Goal: Communication & Community: Participate in discussion

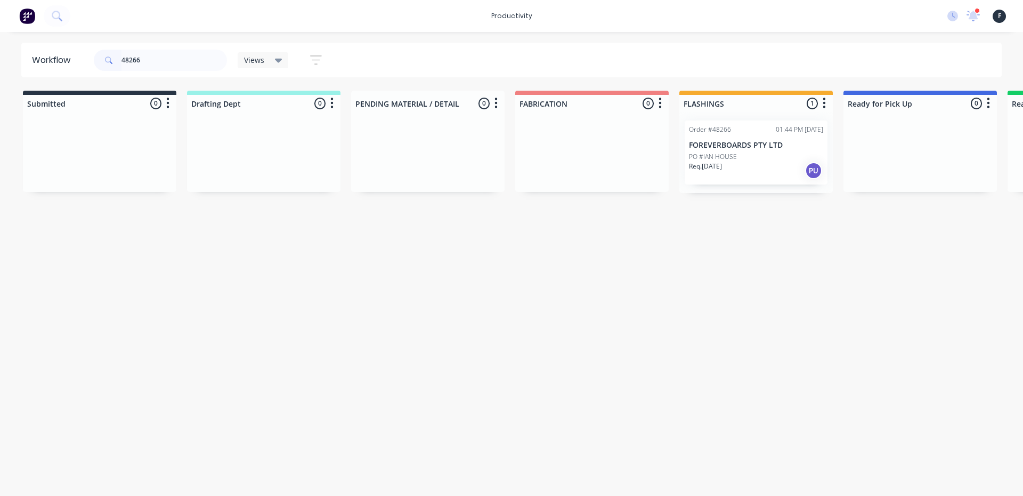
type input "48266"
click at [774, 182] on div "Order #48266 01:44 PM 01/10/25 FOREVERBOARDS PTY LTD PO #IAN HOUSE Req. 02/10/2…" at bounding box center [757, 152] width 154 height 81
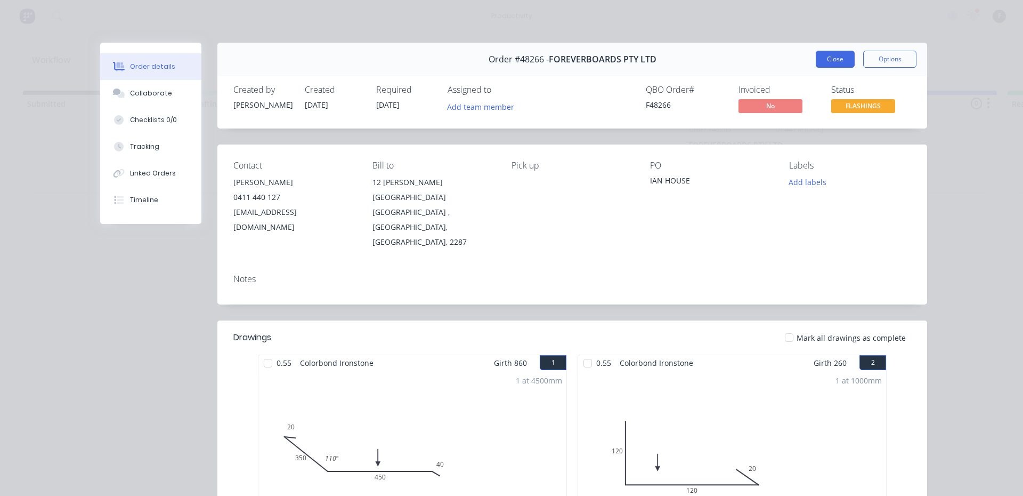
click at [831, 59] on button "Close" at bounding box center [835, 59] width 39 height 17
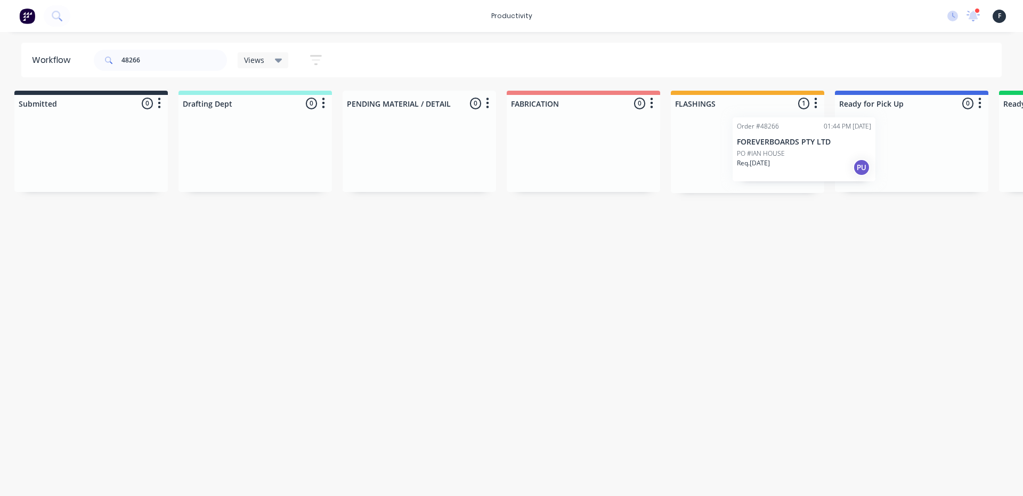
drag, startPoint x: 798, startPoint y: 162, endPoint x: 907, endPoint y: 160, distance: 109.3
click at [907, 160] on div "Submitted 0 Sort By Created date Required date Order number Customer name Most …" at bounding box center [872, 142] width 1778 height 102
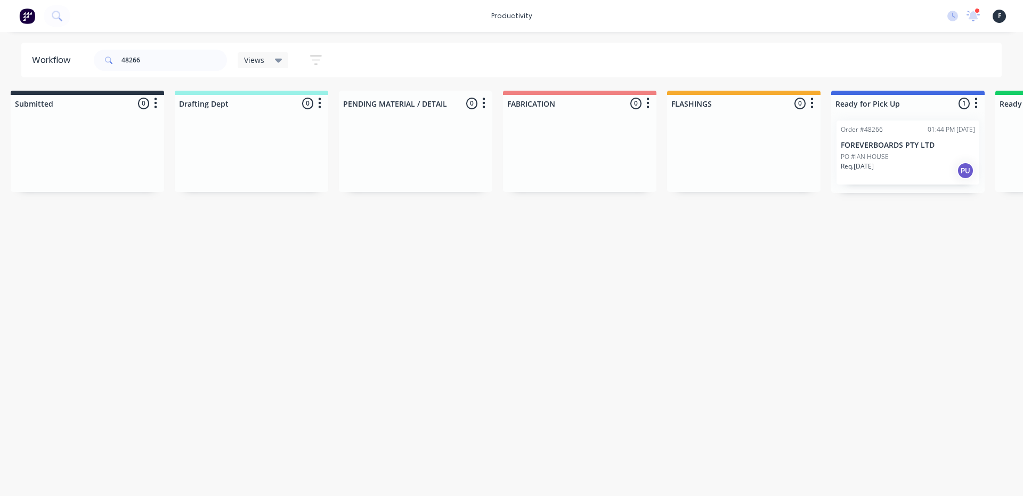
click at [908, 160] on div "PO #IAN HOUSE" at bounding box center [908, 157] width 134 height 10
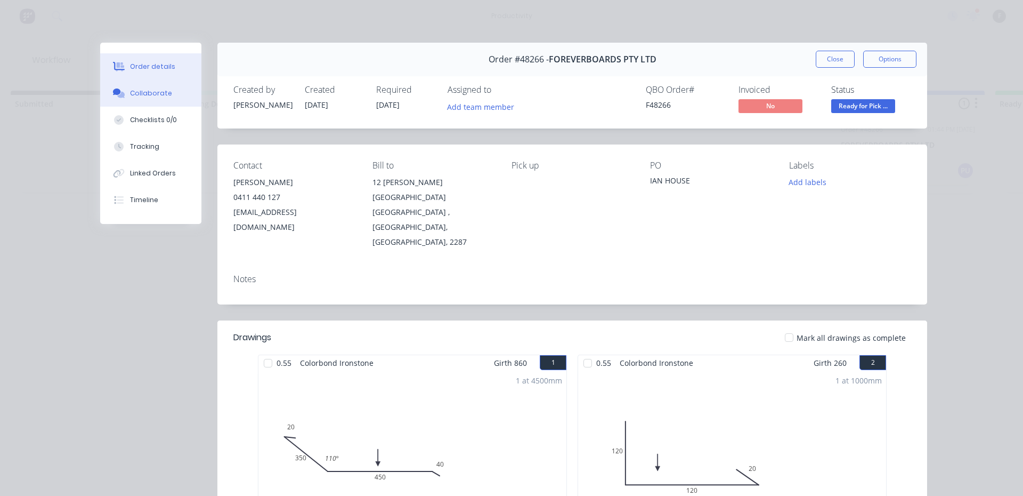
click at [164, 93] on div "Collaborate" at bounding box center [151, 93] width 42 height 10
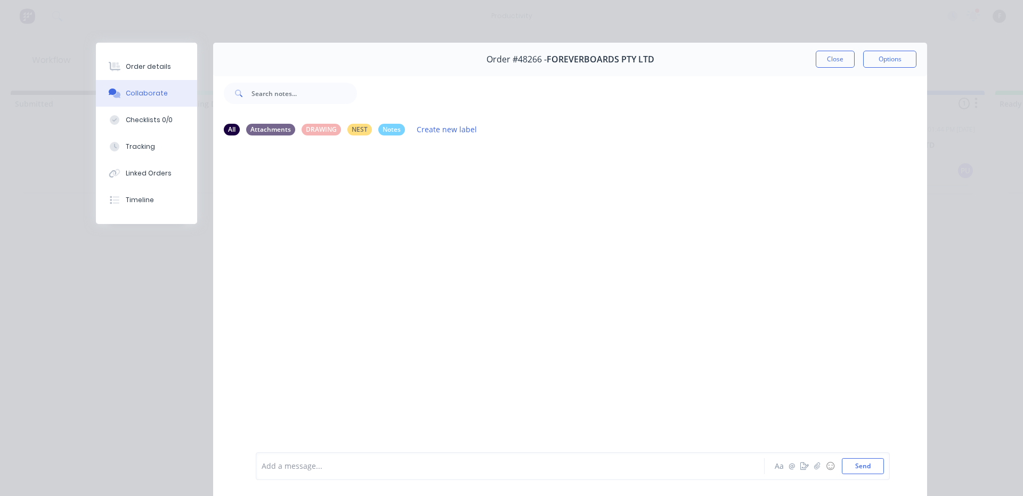
click at [558, 467] on div at bounding box center [495, 466] width 466 height 11
click at [842, 52] on button "Close" at bounding box center [835, 59] width 39 height 17
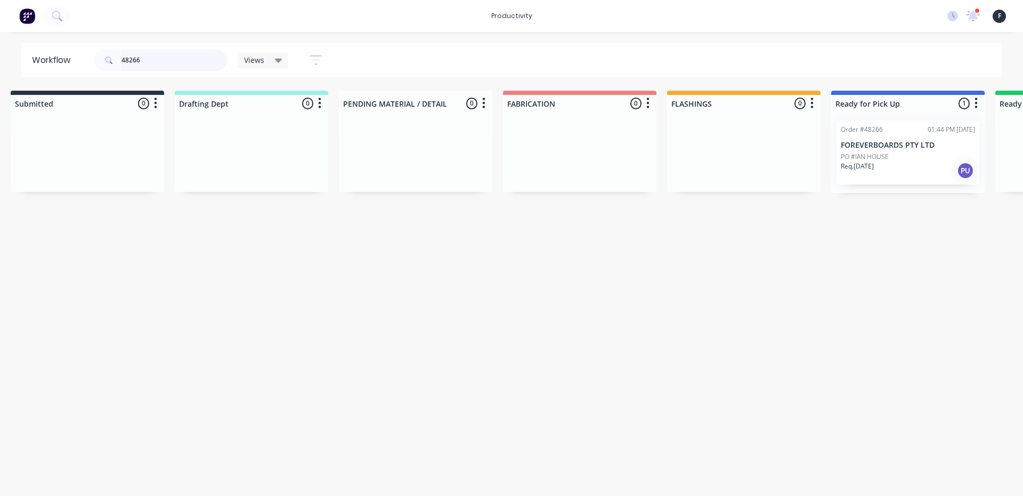
click at [183, 65] on input "48266" at bounding box center [175, 60] width 106 height 21
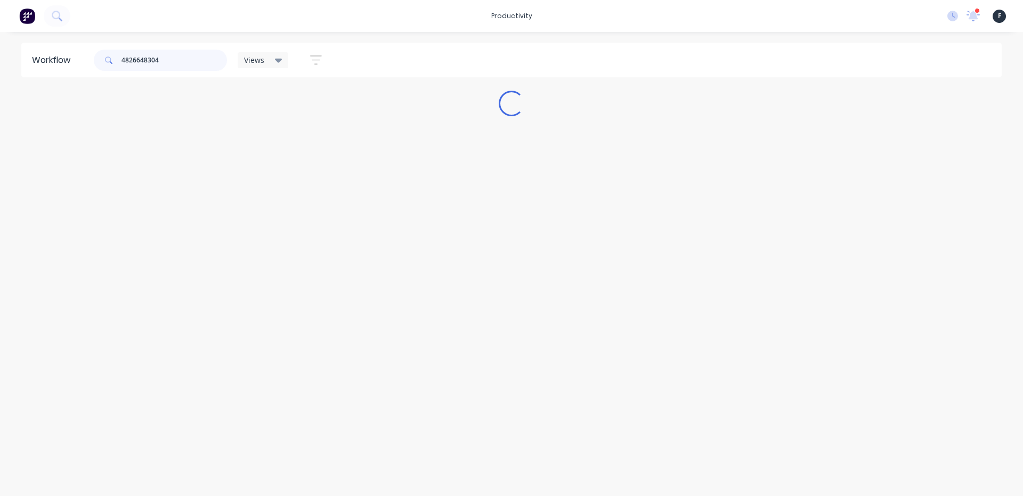
scroll to position [0, 0]
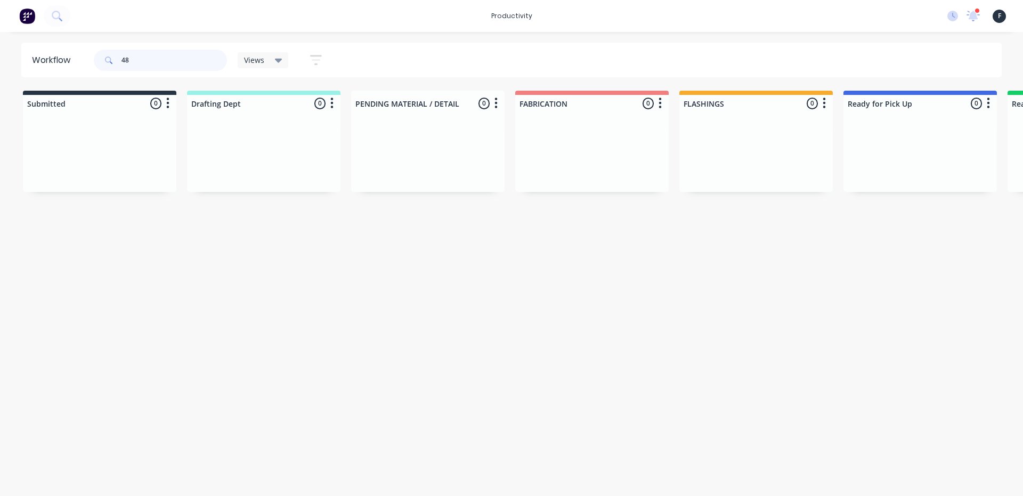
type input "4"
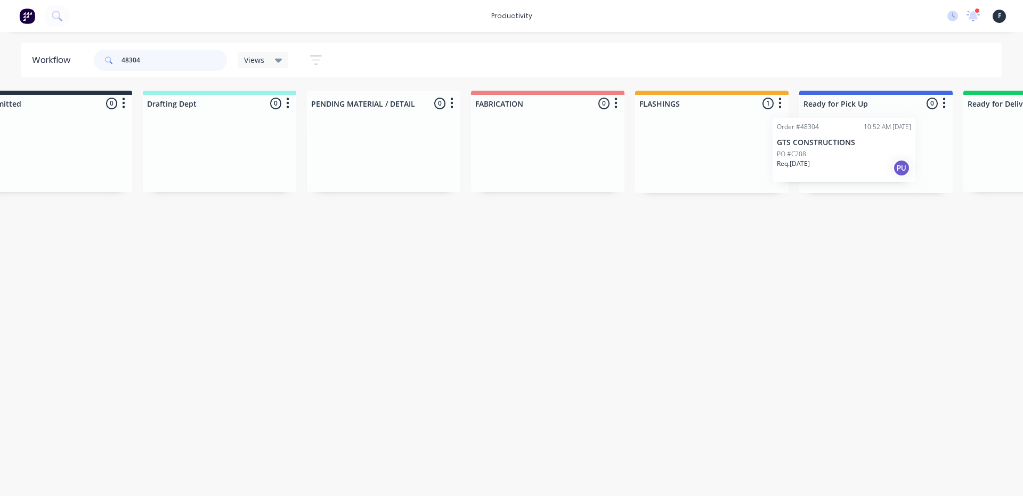
drag, startPoint x: 734, startPoint y: 163, endPoint x: 867, endPoint y: 160, distance: 133.3
click at [867, 160] on div "Submitted 0 Sort By Created date Required date Order number Customer name Most …" at bounding box center [837, 142] width 1778 height 102
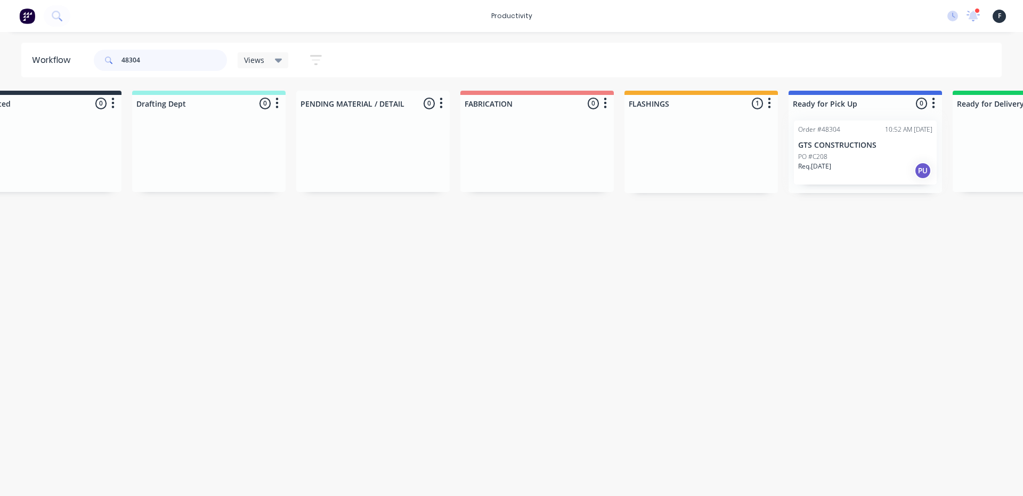
type input "48304"
click at [857, 160] on div at bounding box center [866, 152] width 154 height 81
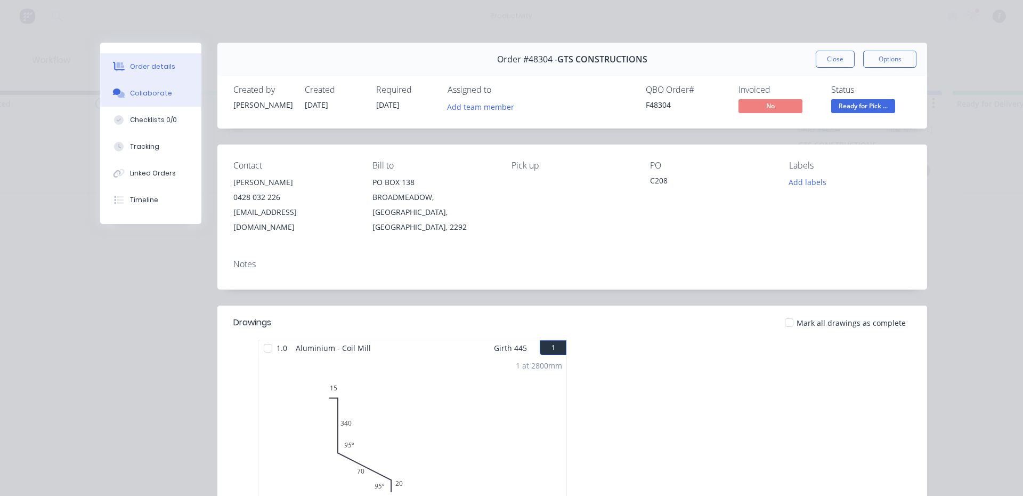
click at [146, 91] on div "Collaborate" at bounding box center [151, 93] width 42 height 10
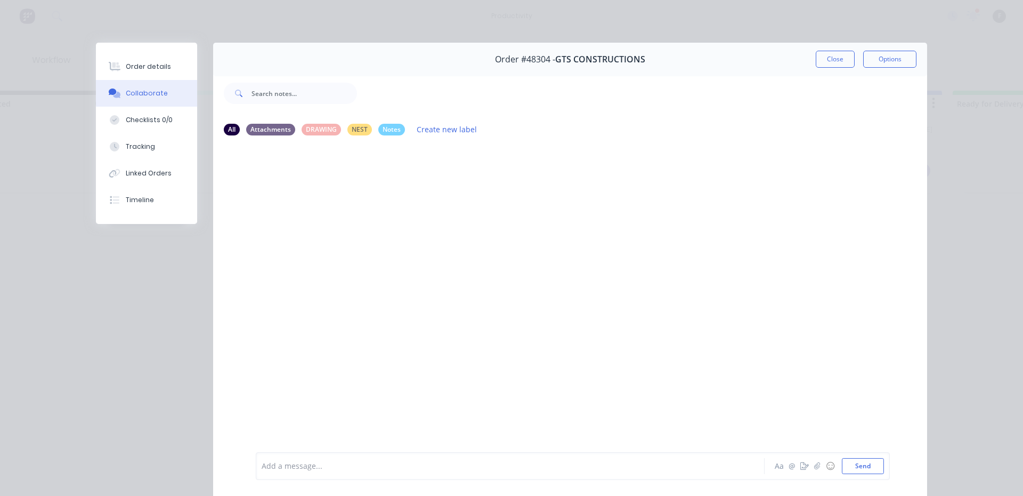
click at [466, 471] on div at bounding box center [495, 466] width 466 height 11
click at [823, 59] on button "Close" at bounding box center [835, 59] width 39 height 17
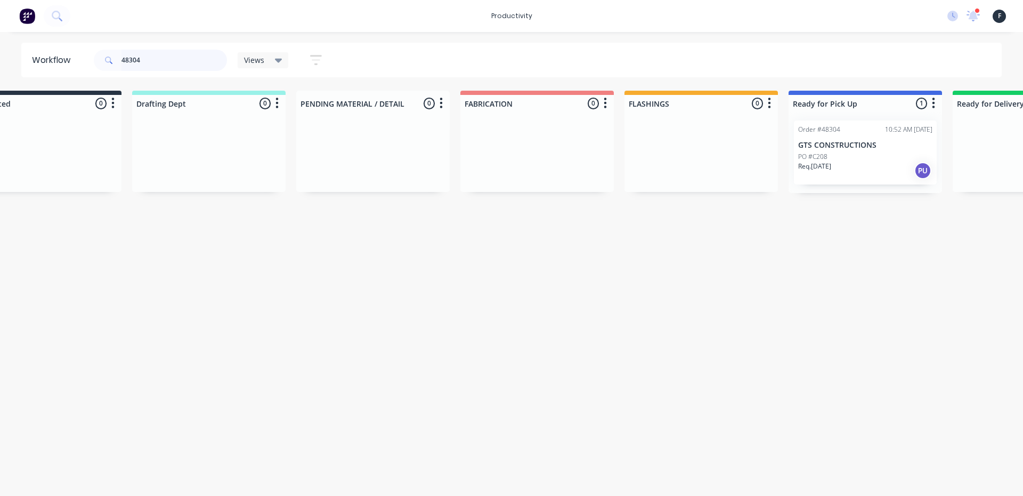
click at [182, 72] on div "48304" at bounding box center [160, 60] width 133 height 32
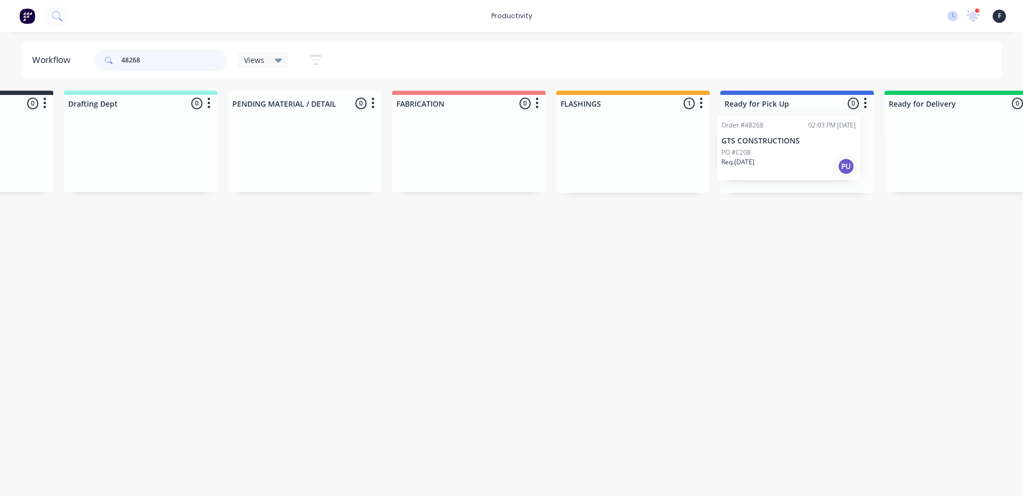
scroll to position [0, 126]
drag, startPoint x: 762, startPoint y: 155, endPoint x: 774, endPoint y: 151, distance: 13.0
click at [774, 151] on div "Submitted 0 Sort By Created date Required date Order number Customer name Most …" at bounding box center [755, 142] width 1778 height 102
type input "48268"
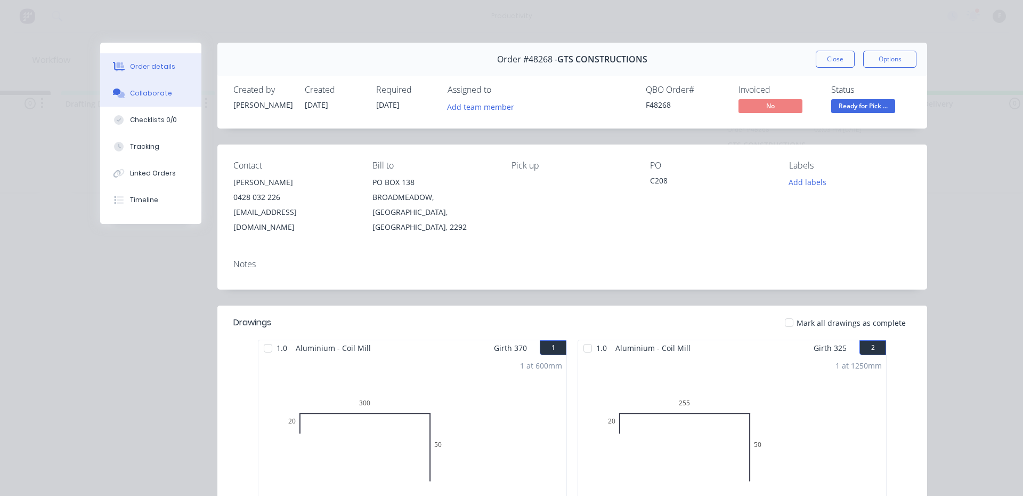
click at [161, 98] on div "Collaborate" at bounding box center [151, 93] width 42 height 10
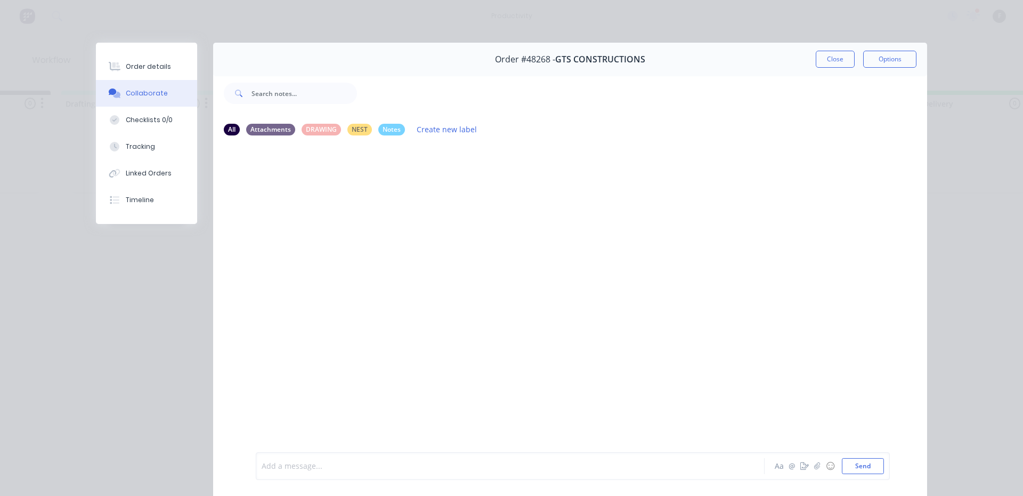
click at [404, 469] on div at bounding box center [495, 466] width 466 height 11
